Goal: Book appointment/travel/reservation

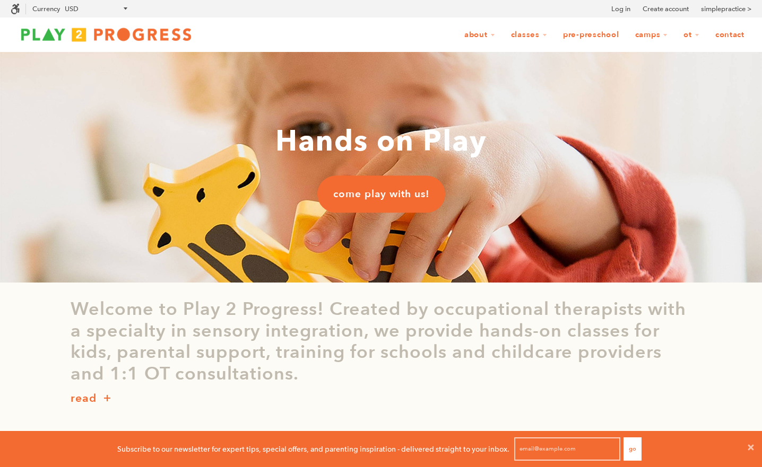
scroll to position [36, 762]
click at [401, 196] on span "come play with us!" at bounding box center [381, 194] width 96 height 14
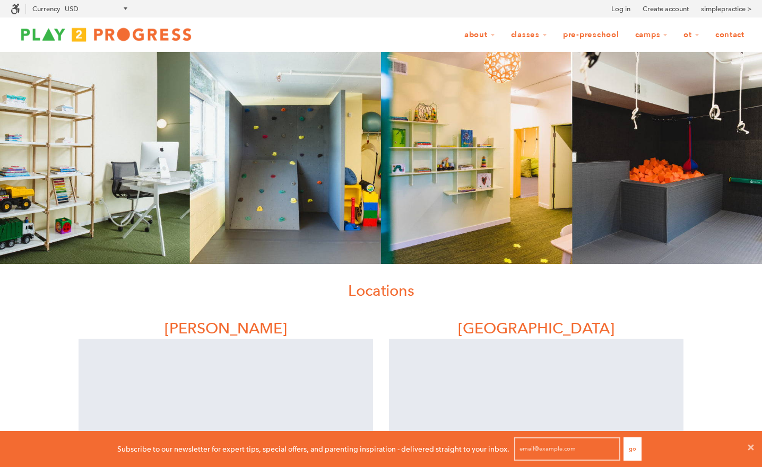
scroll to position [36, 762]
click at [749, 450] on icon at bounding box center [751, 448] width 6 height 6
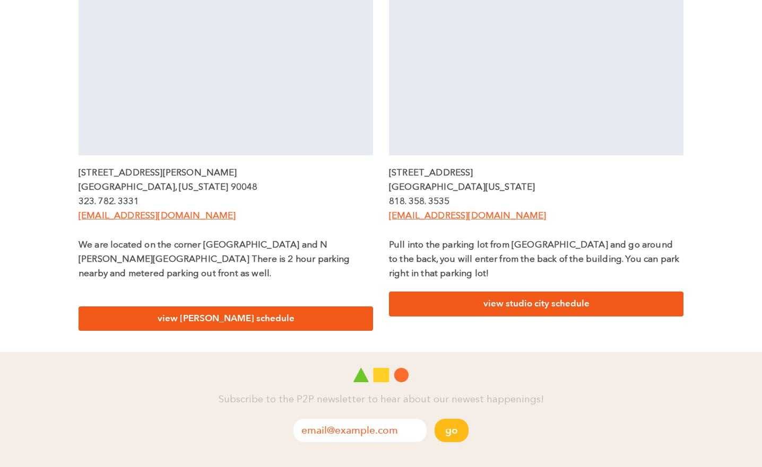
scroll to position [485, 0]
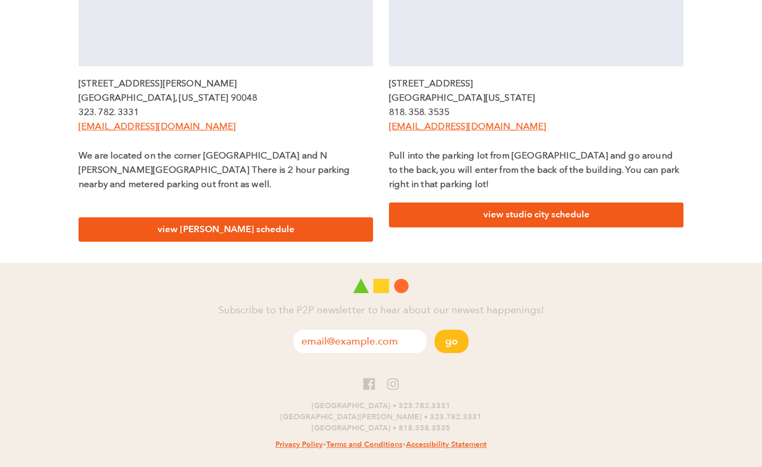
click at [252, 221] on link "view beverly schedule" at bounding box center [226, 229] width 294 height 25
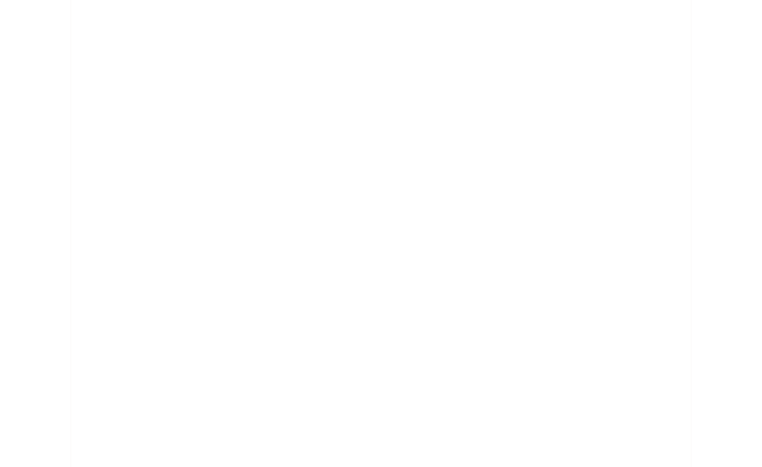
scroll to position [915, 0]
